Goal: Find specific page/section: Find specific page/section

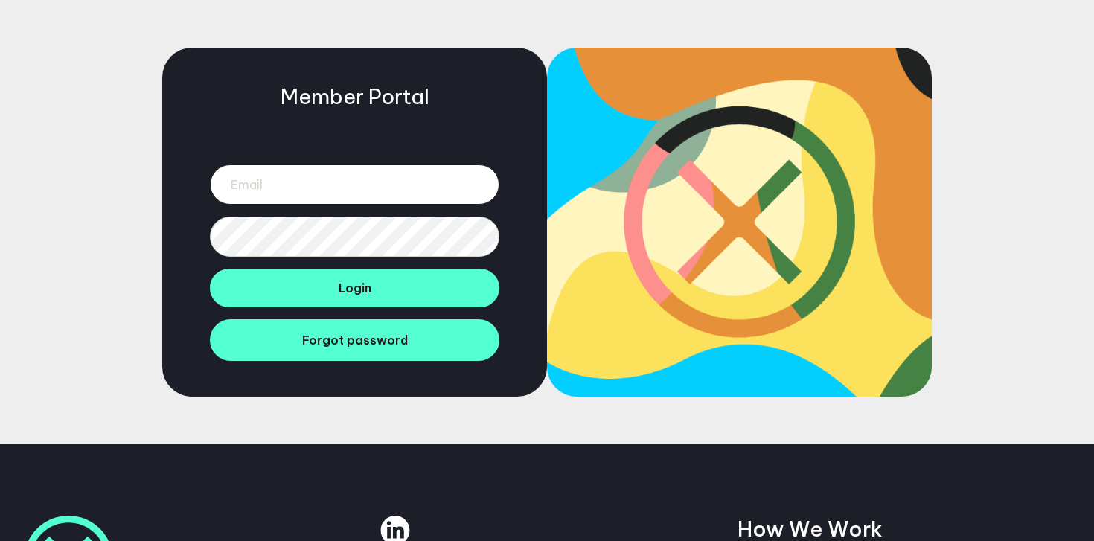
click at [244, 191] on input "email" at bounding box center [354, 184] width 289 height 40
type input "hannah@btdtglobal.com"
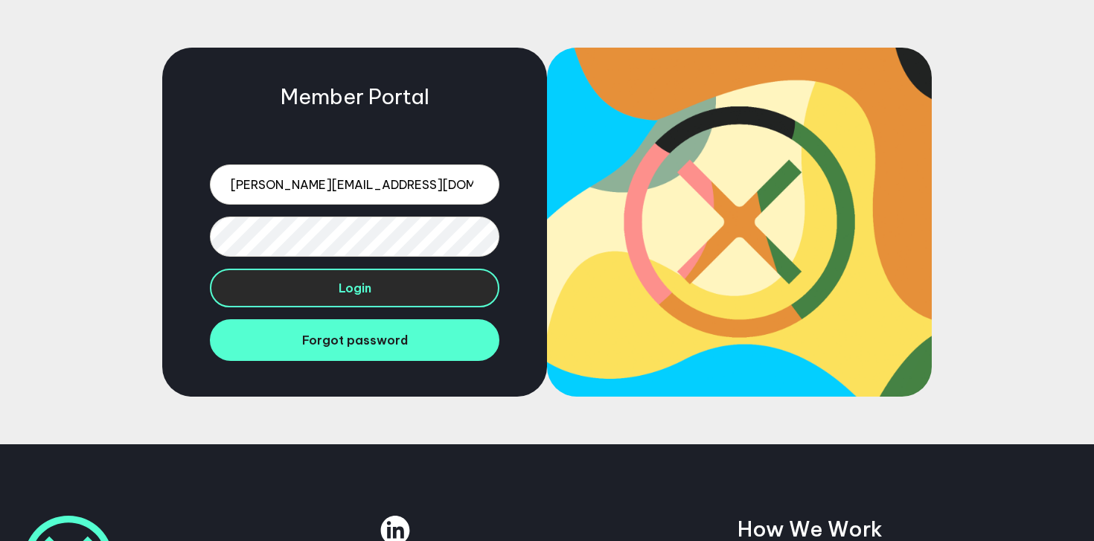
click at [415, 288] on button "Login" at bounding box center [354, 288] width 289 height 39
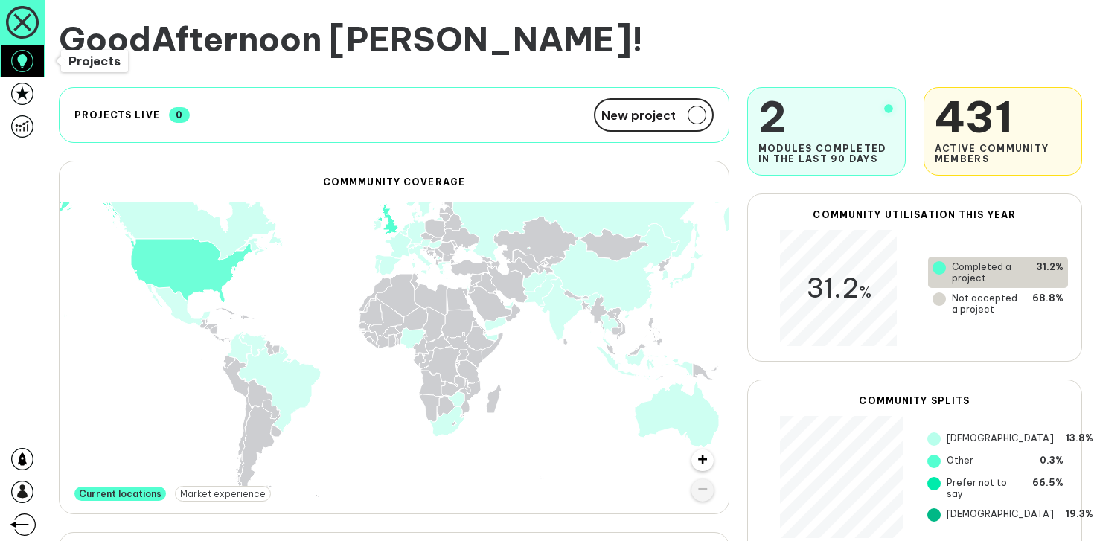
click at [22, 70] on icon at bounding box center [22, 61] width 22 height 22
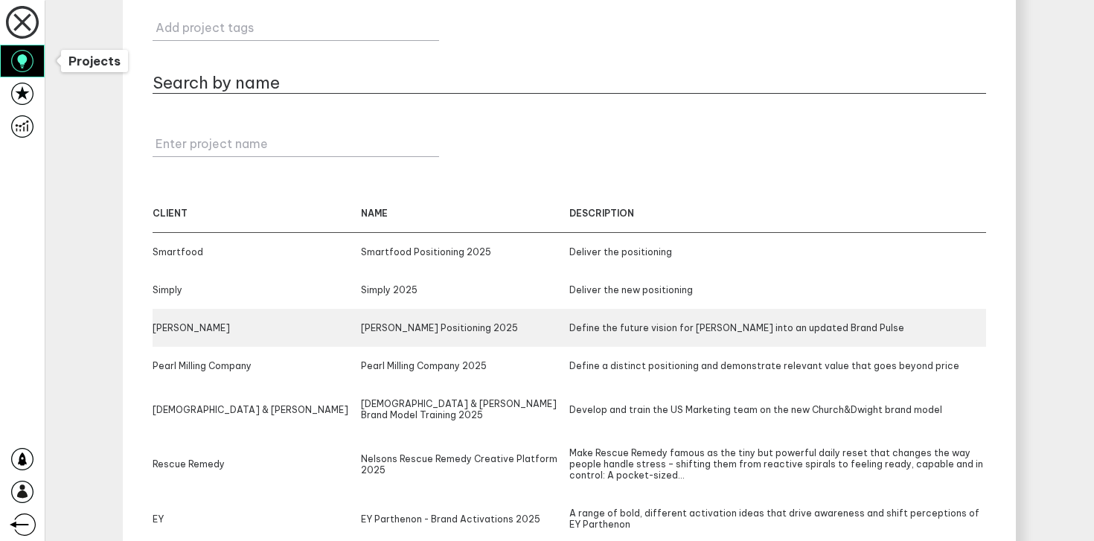
scroll to position [145, 0]
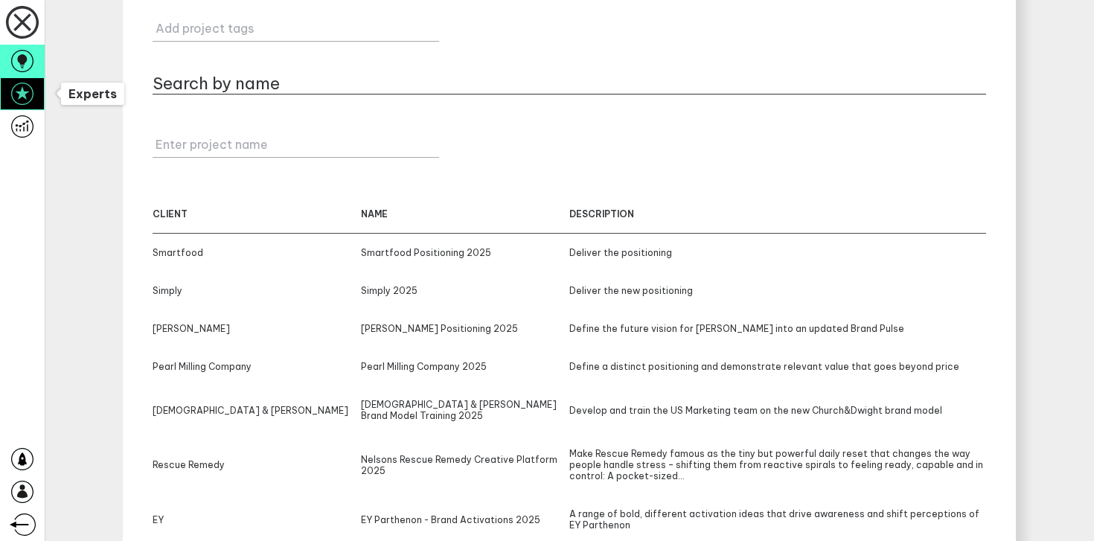
click at [29, 100] on icon at bounding box center [22, 94] width 22 height 22
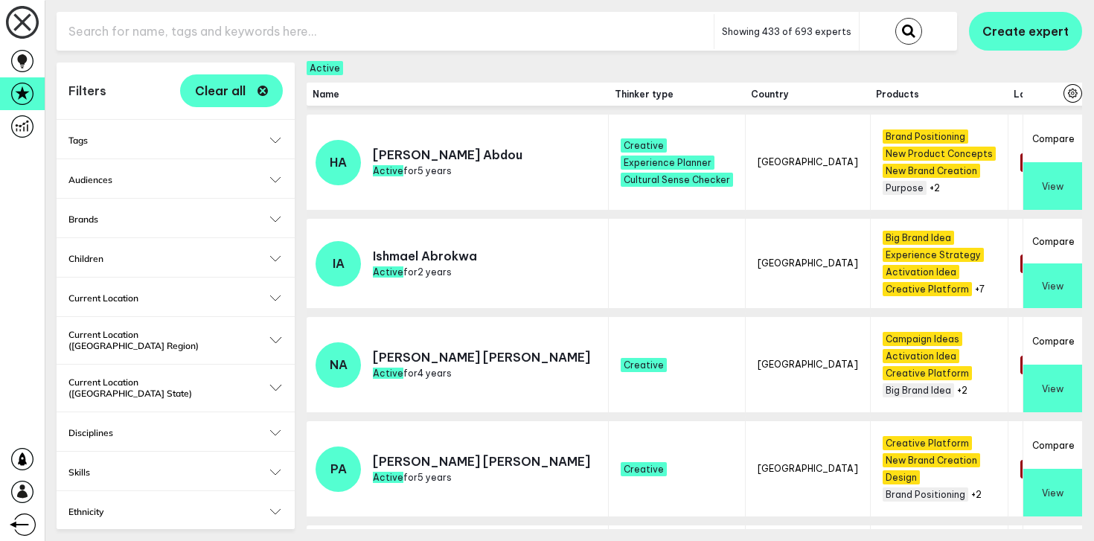
click at [266, 32] on input "text" at bounding box center [385, 31] width 657 height 36
type input "p"
type input "[PERSON_NAME]"
click at [895, 18] on button "submit" at bounding box center [908, 31] width 27 height 27
checkbox input "false"
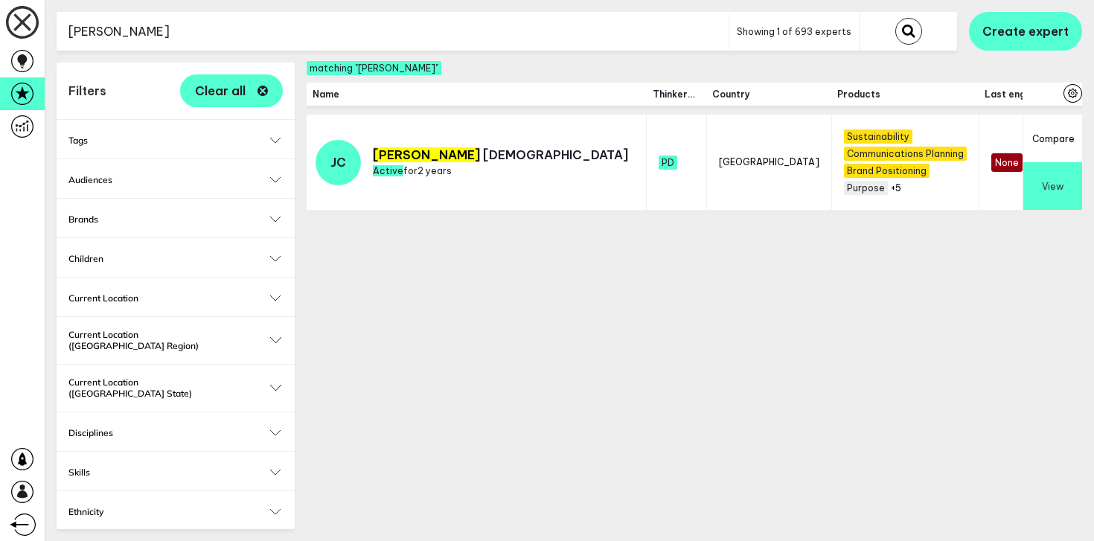
click at [1038, 171] on button "View" at bounding box center [1052, 186] width 59 height 48
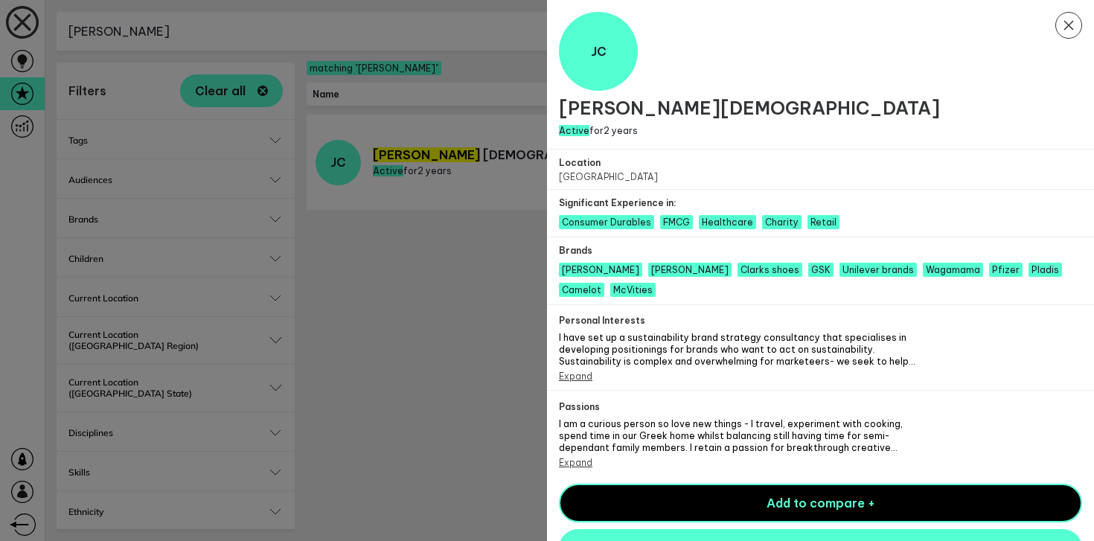
scroll to position [13, 0]
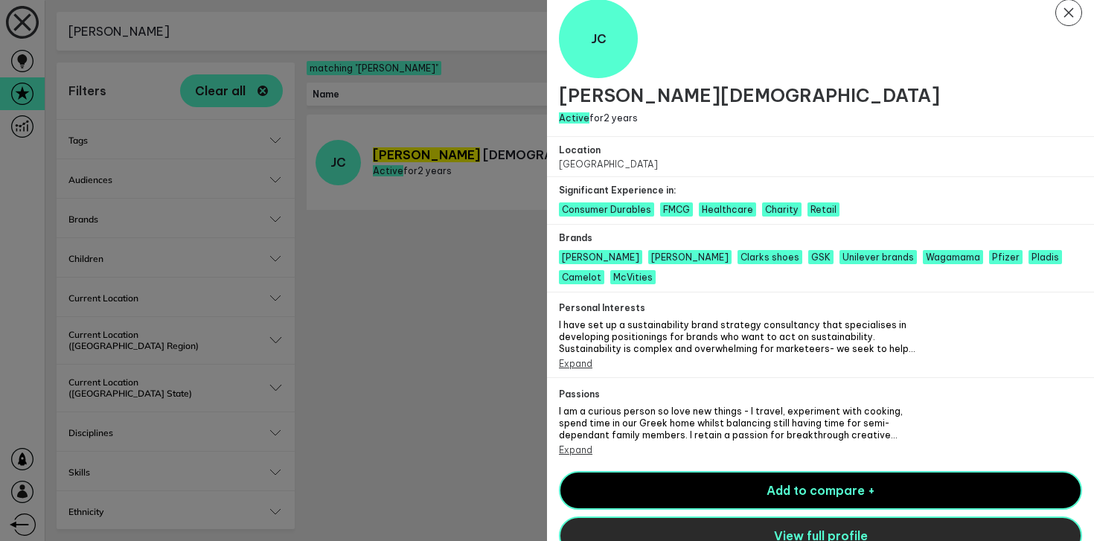
click at [688, 518] on button "View full profile" at bounding box center [820, 535] width 523 height 39
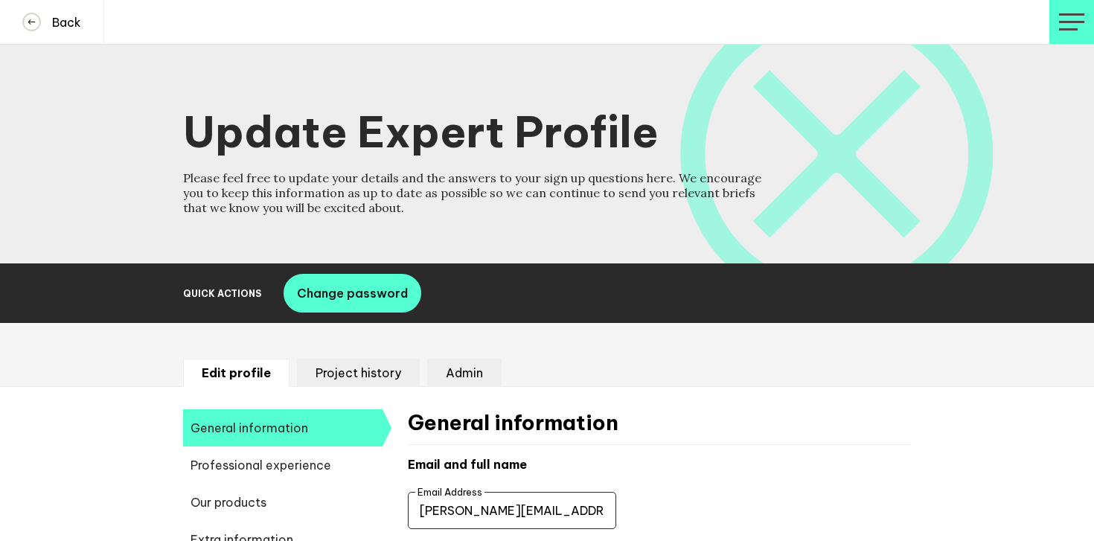
select select "20252"
select select "19085"
select select "14666"
select select "17585"
type input "+44 - [GEOGRAPHIC_DATA]"
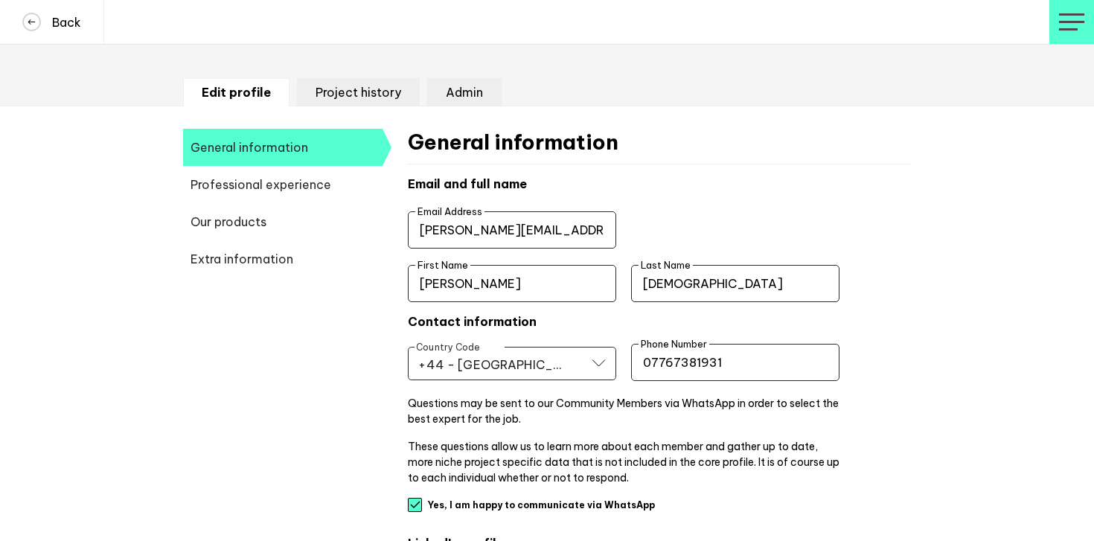
scroll to position [287, 0]
